Goal: Task Accomplishment & Management: Manage account settings

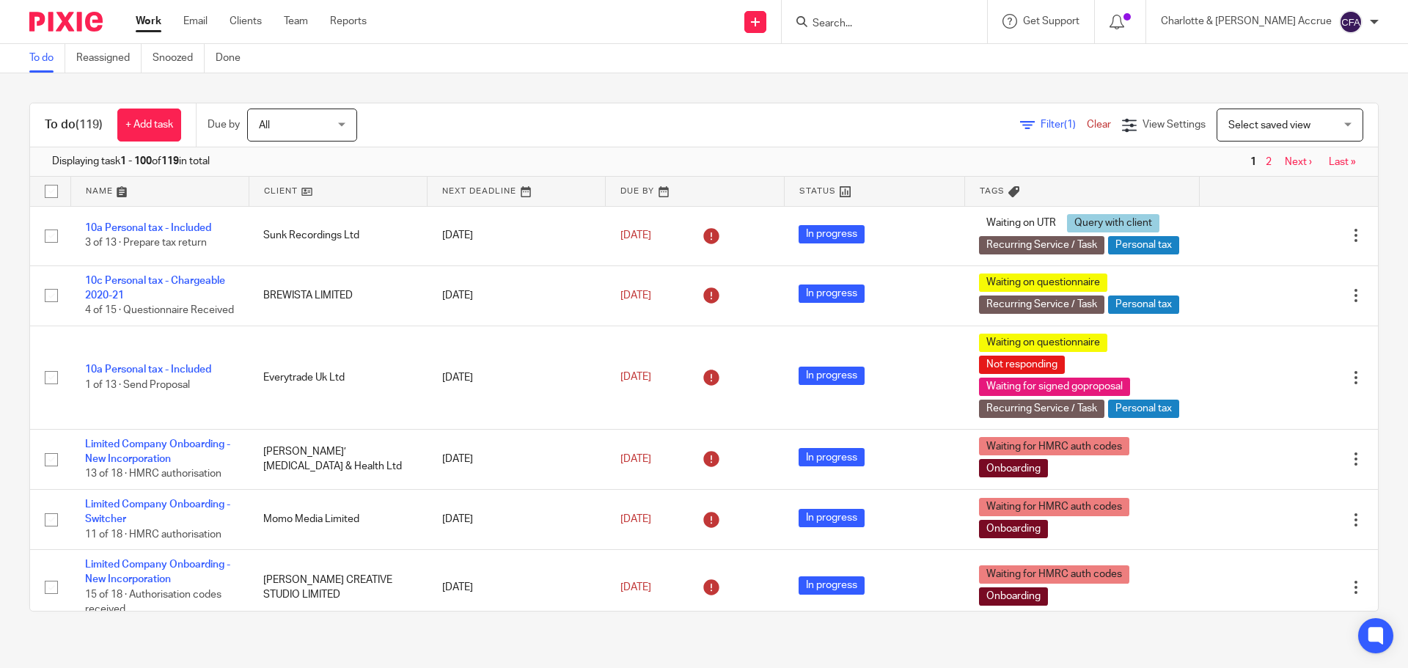
click at [885, 29] on input "Search" at bounding box center [877, 24] width 132 height 13
paste input "Ajikawo"
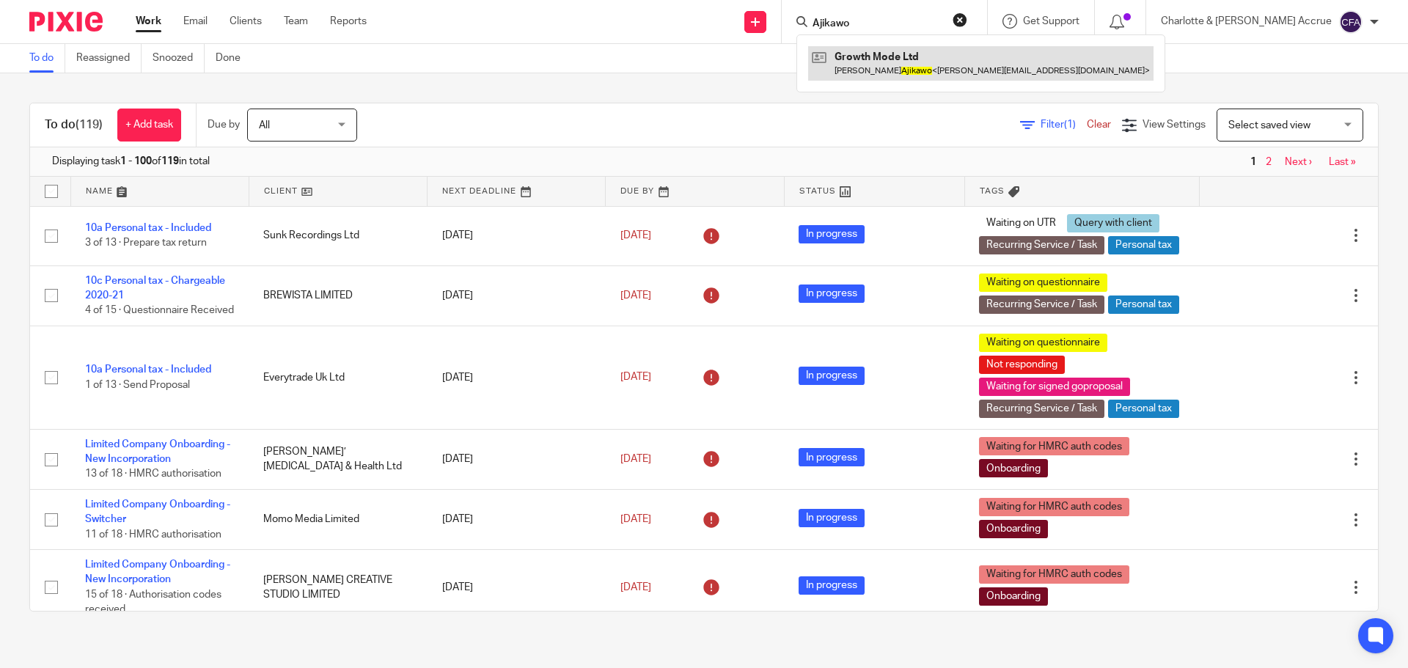
type input "Ajikawo"
click at [915, 55] on link at bounding box center [980, 63] width 345 height 34
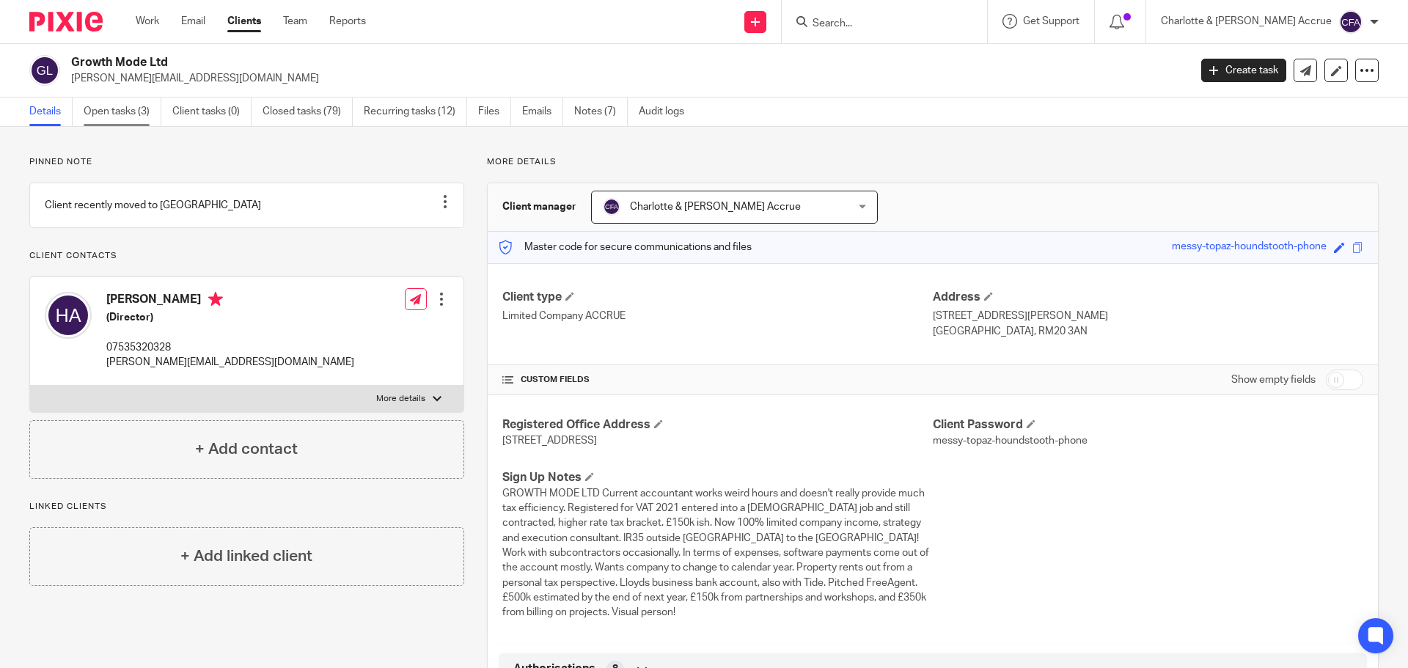
click at [124, 117] on link "Open tasks (3)" at bounding box center [123, 112] width 78 height 29
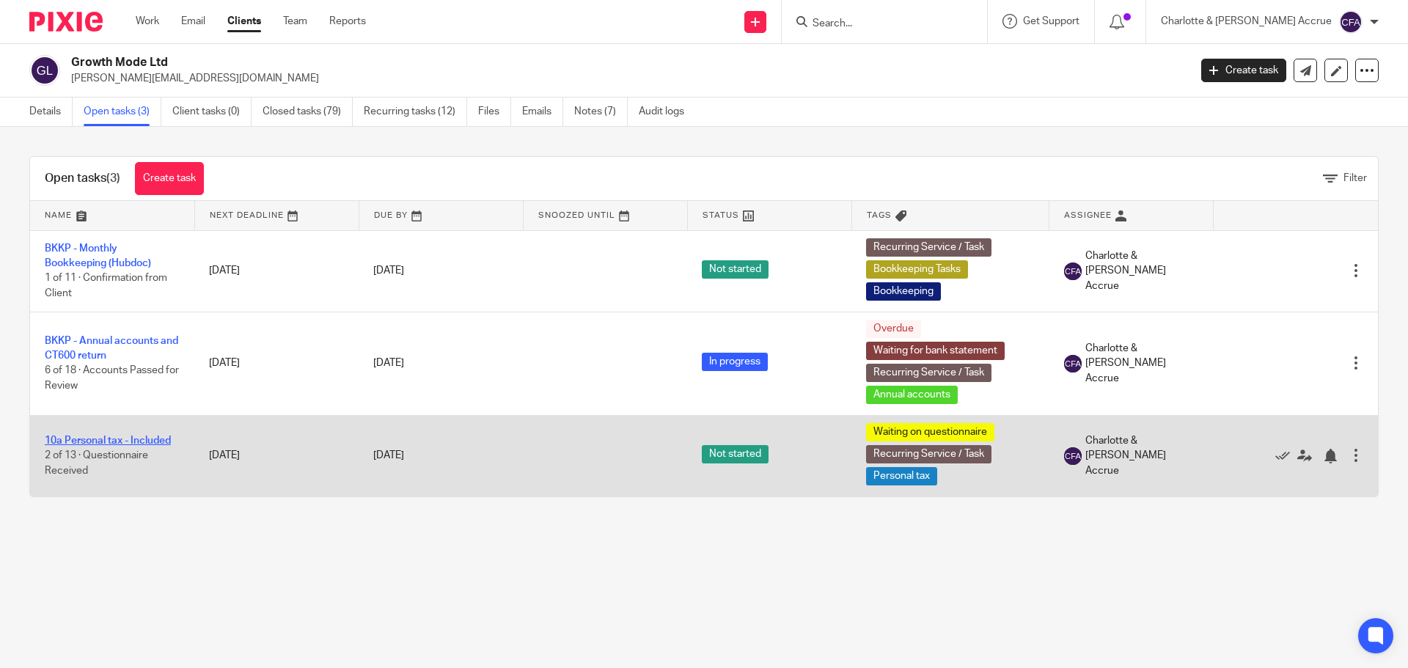
click at [103, 443] on link "10a Personal tax - Included" at bounding box center [108, 441] width 126 height 10
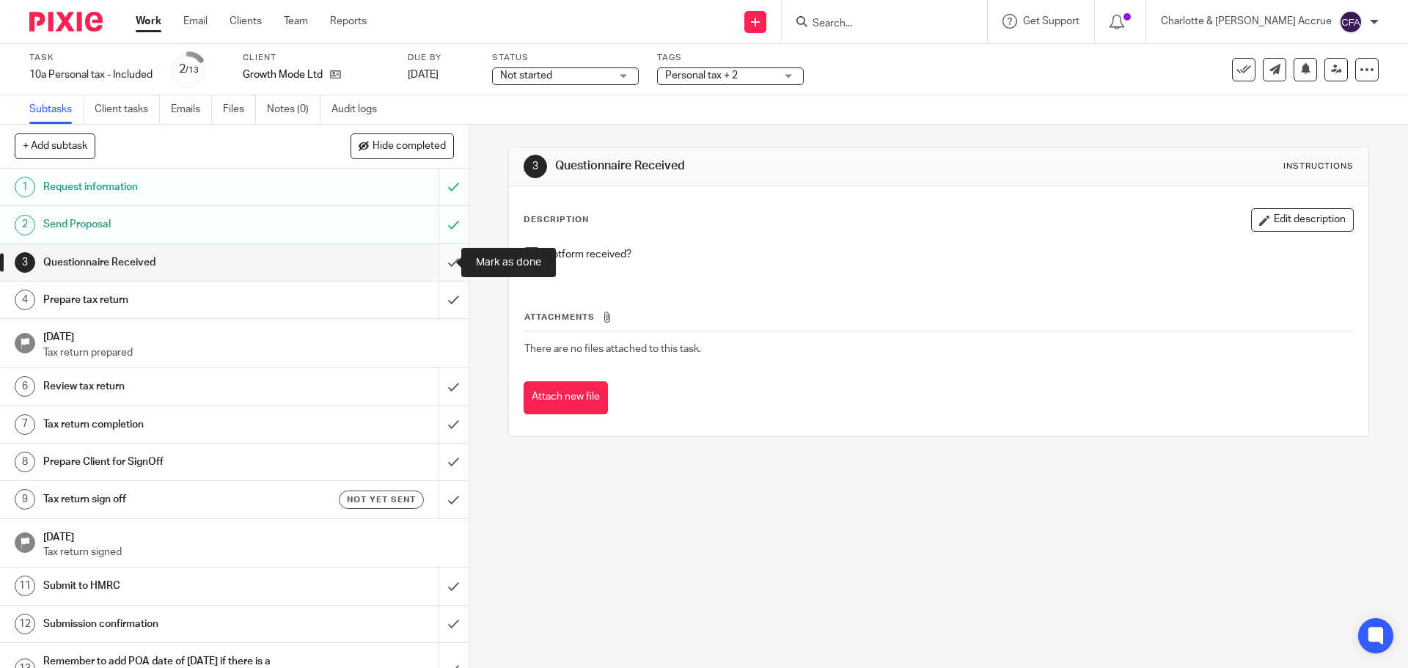
click at [438, 260] on input "submit" at bounding box center [234, 262] width 469 height 37
click at [736, 75] on span "Personal tax + 2" at bounding box center [701, 75] width 73 height 10
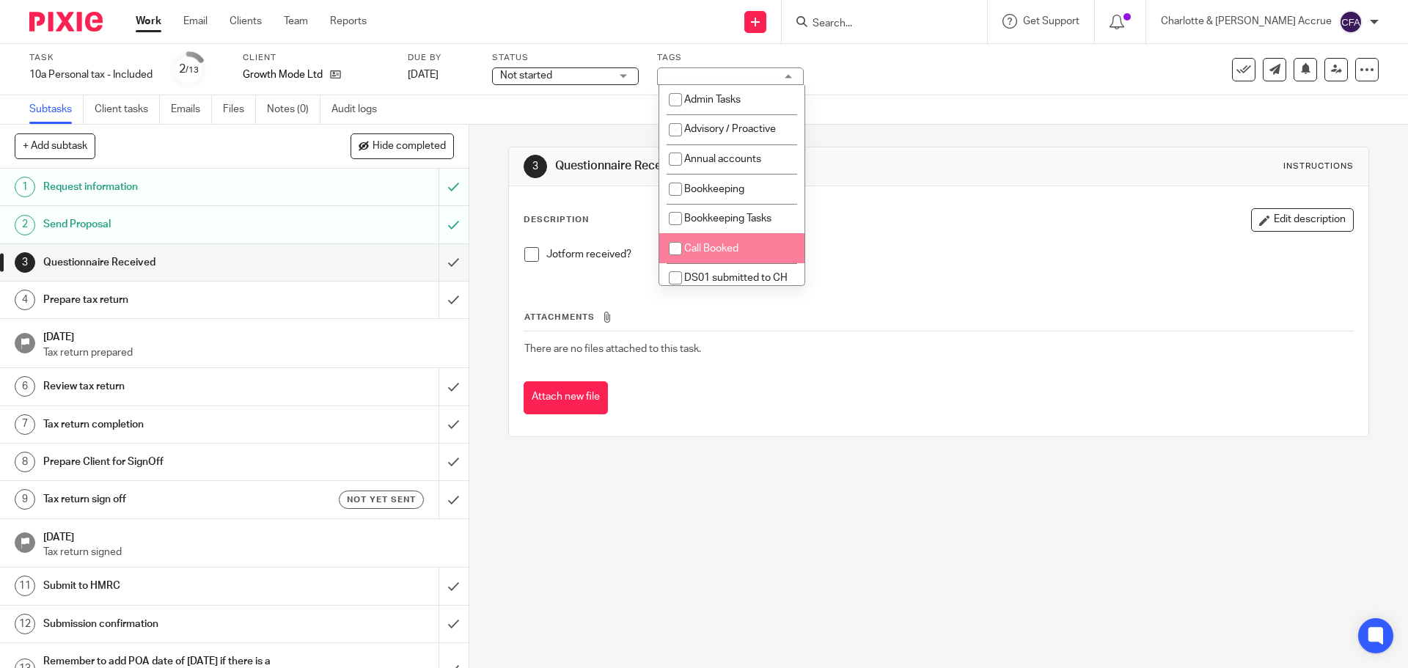
scroll to position [198, 0]
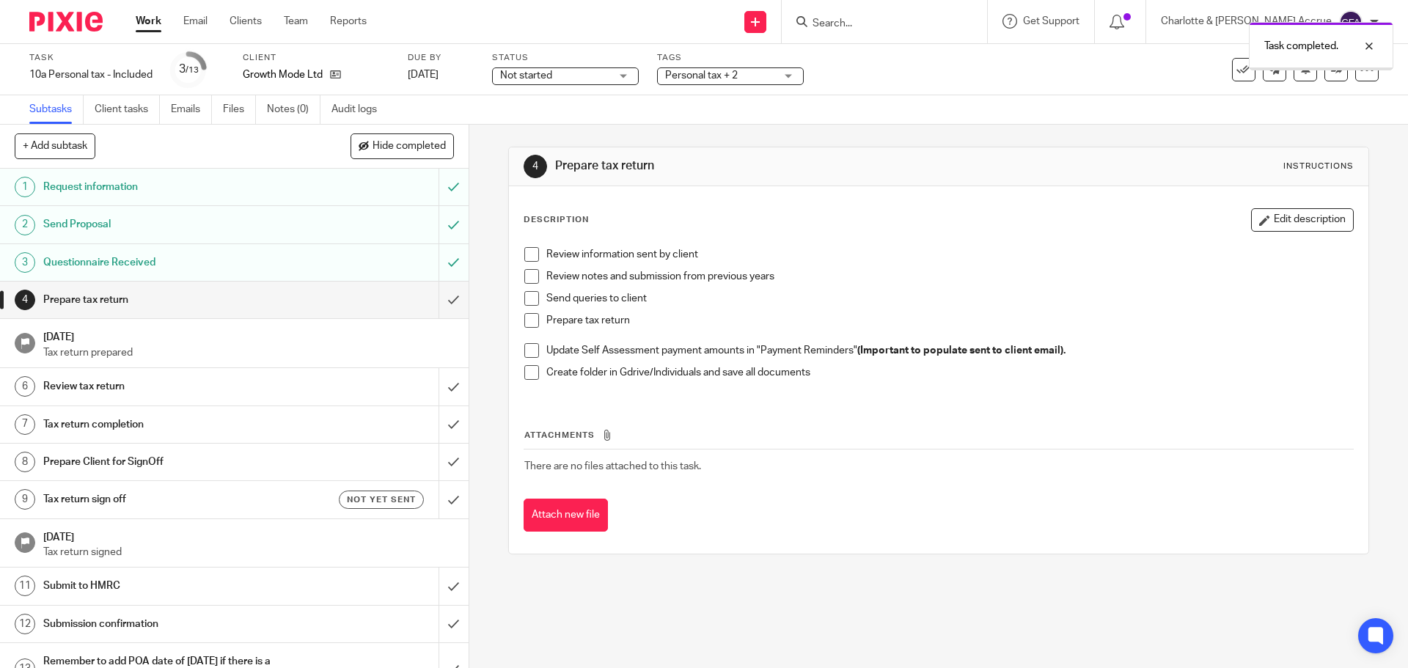
click at [740, 79] on span "Personal tax + 2" at bounding box center [720, 75] width 110 height 15
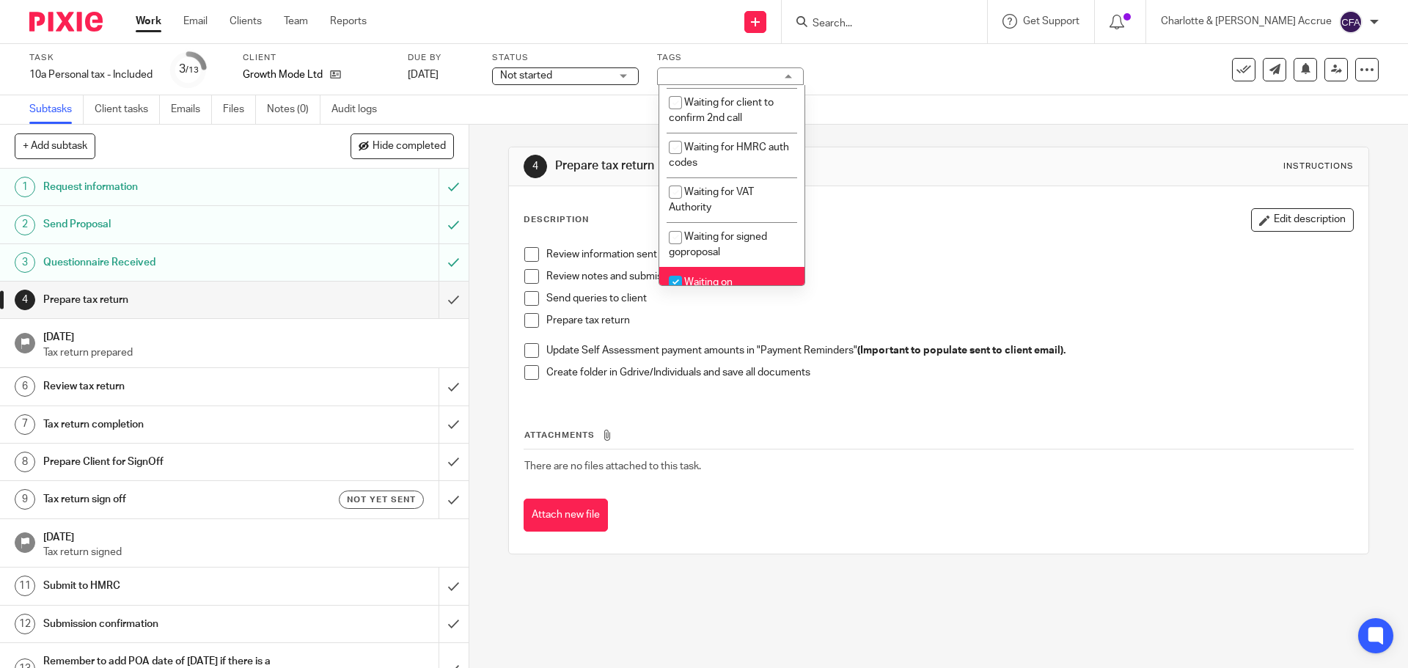
scroll to position [1100, 0]
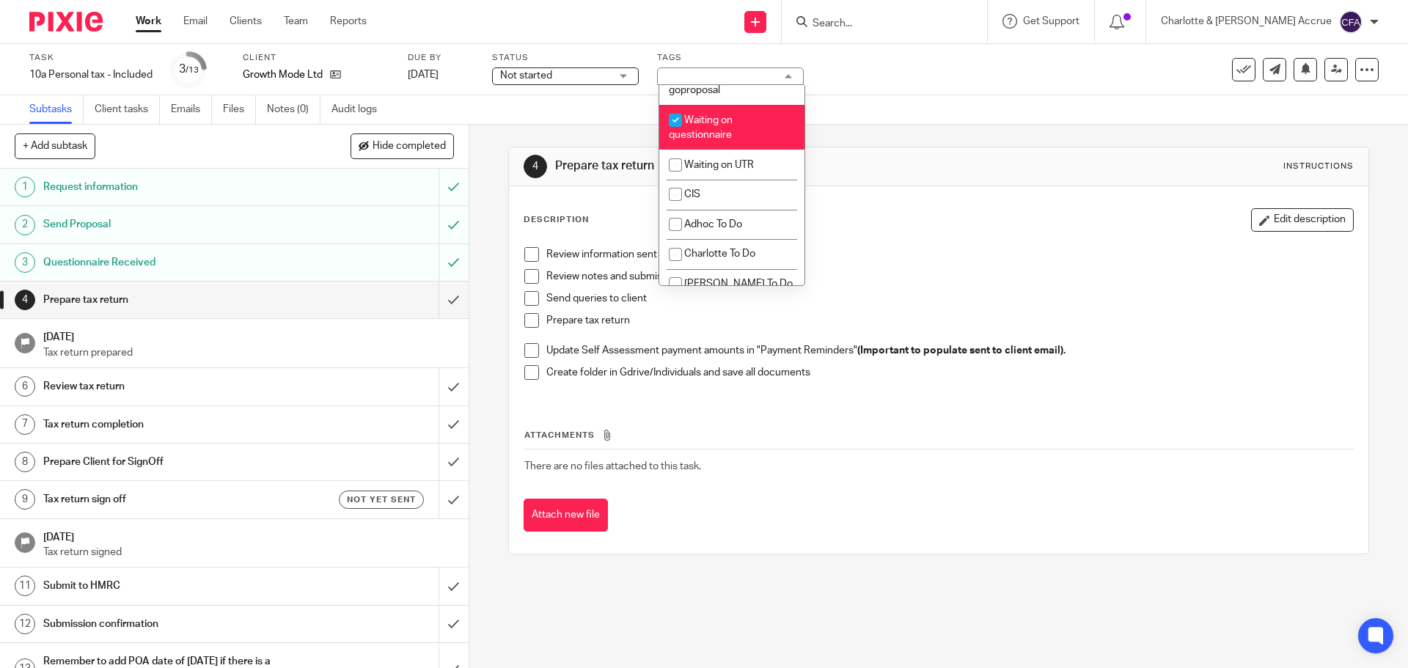
click at [701, 141] on span "Waiting on questionnaire" at bounding box center [701, 128] width 64 height 26
checkbox input "false"
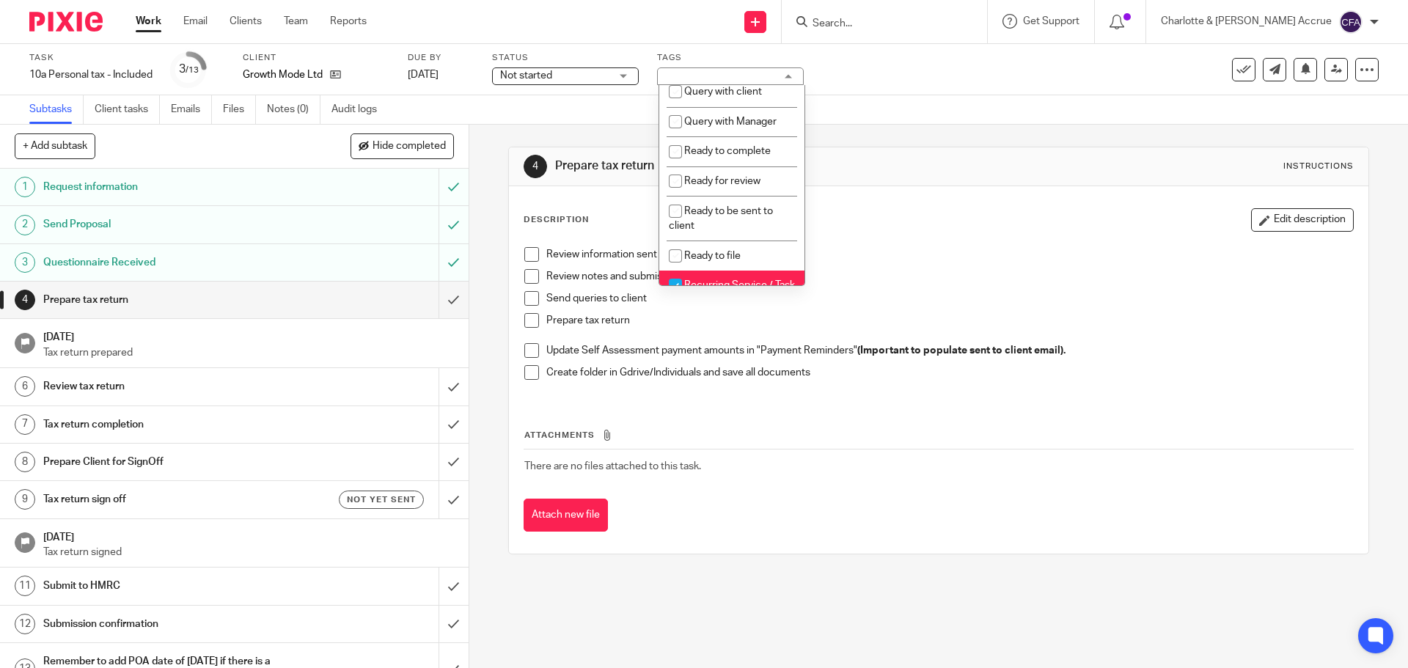
scroll to position [513, 0]
click at [730, 157] on span "Ready to complete" at bounding box center [727, 152] width 87 height 10
checkbox input "true"
click at [497, 175] on div "4 Prepare tax return Instructions Description Edit description Review informati…" at bounding box center [938, 396] width 939 height 543
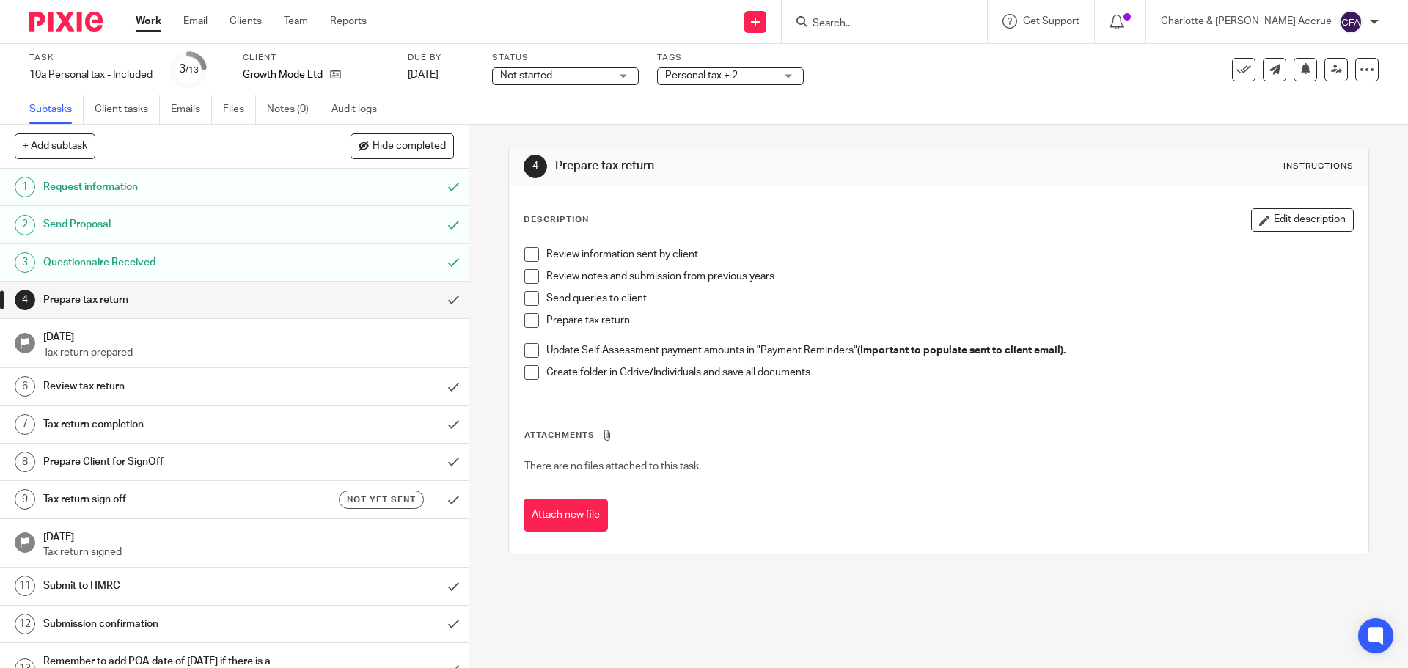
drag, startPoint x: 152, startPoint y: 18, endPoint x: 45, endPoint y: 34, distance: 108.2
click at [152, 18] on link "Work" at bounding box center [149, 21] width 26 height 15
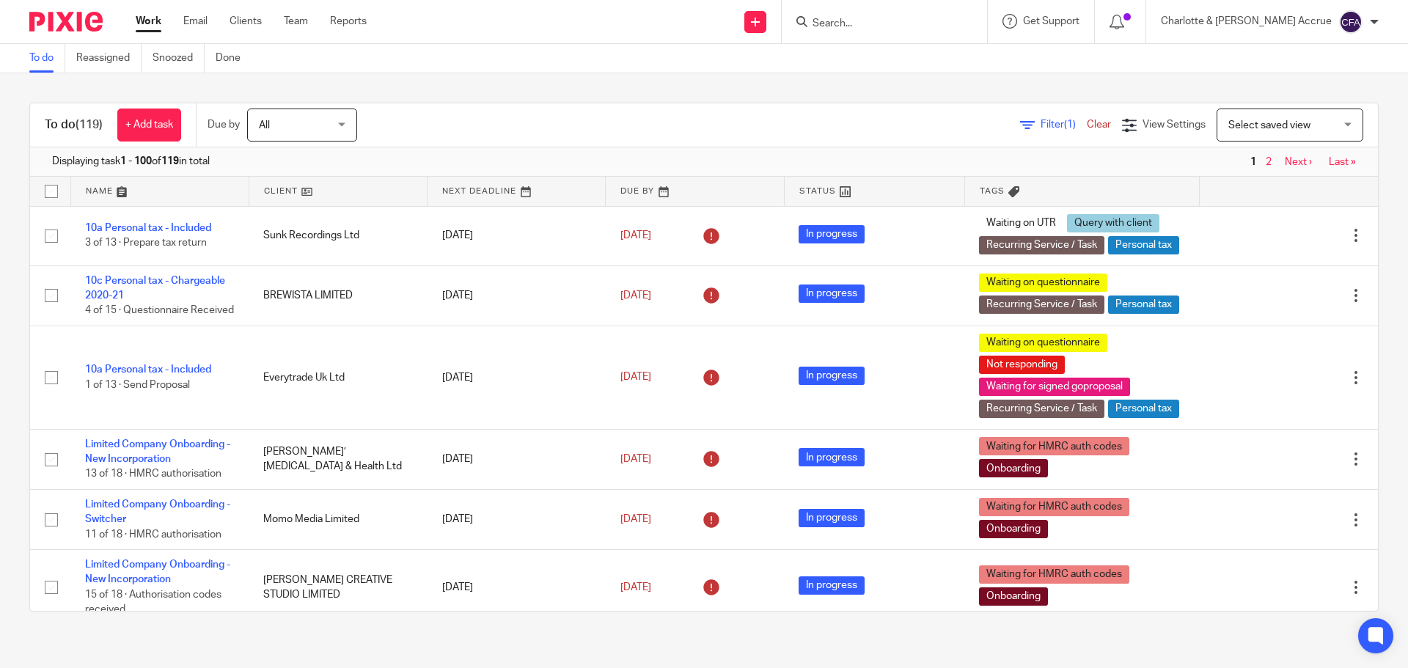
click at [914, 29] on input "Search" at bounding box center [877, 24] width 132 height 13
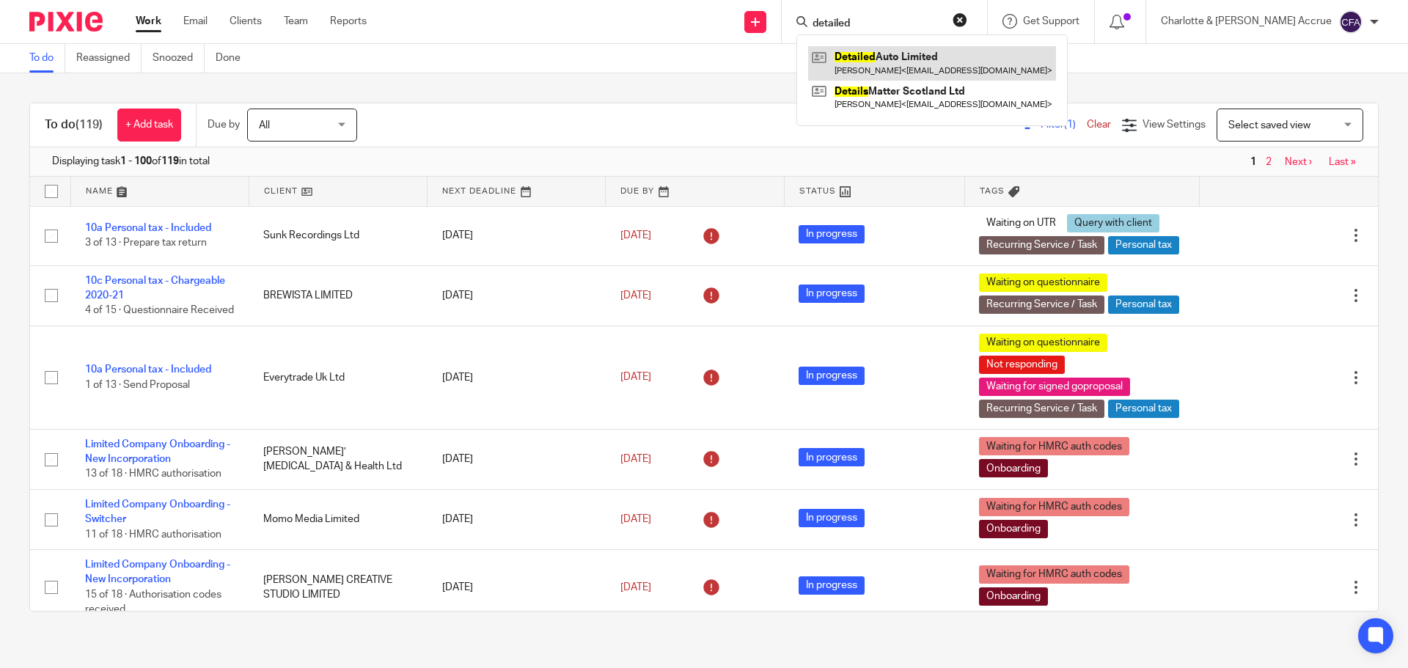
type input "detailed"
